Goal: Task Accomplishment & Management: Use online tool/utility

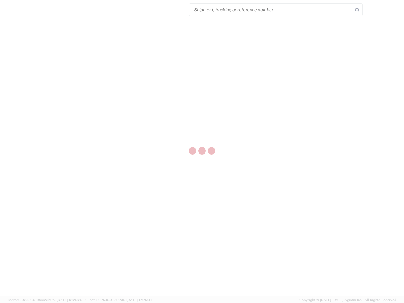
select select "US"
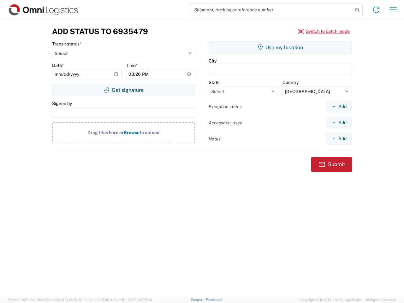
click at [271, 10] on input "search" at bounding box center [270, 10] width 163 height 12
click at [357, 10] on icon at bounding box center [357, 10] width 9 height 9
click at [376, 10] on icon at bounding box center [376, 10] width 10 height 10
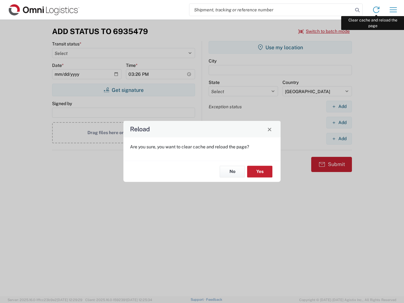
click at [393, 10] on div "Reload Are you sure, you want to clear cache and reload the page? No Yes" at bounding box center [202, 151] width 404 height 303
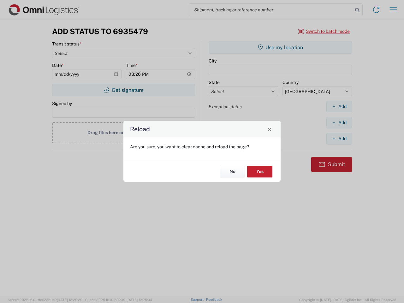
click at [324, 31] on div "Reload Are you sure, you want to clear cache and reload the page? No Yes" at bounding box center [202, 151] width 404 height 303
click at [123, 90] on div "Reload Are you sure, you want to clear cache and reload the page? No Yes" at bounding box center [202, 151] width 404 height 303
click at [280, 47] on div "Reload Are you sure, you want to clear cache and reload the page? No Yes" at bounding box center [202, 151] width 404 height 303
click at [339, 106] on div "Reload Are you sure, you want to clear cache and reload the page? No Yes" at bounding box center [202, 151] width 404 height 303
click at [339, 122] on div "Reload Are you sure, you want to clear cache and reload the page? No Yes" at bounding box center [202, 151] width 404 height 303
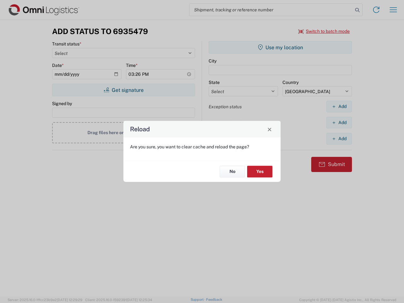
click at [339, 138] on div "Reload Are you sure, you want to clear cache and reload the page? No Yes" at bounding box center [202, 151] width 404 height 303
